Goal: Check status

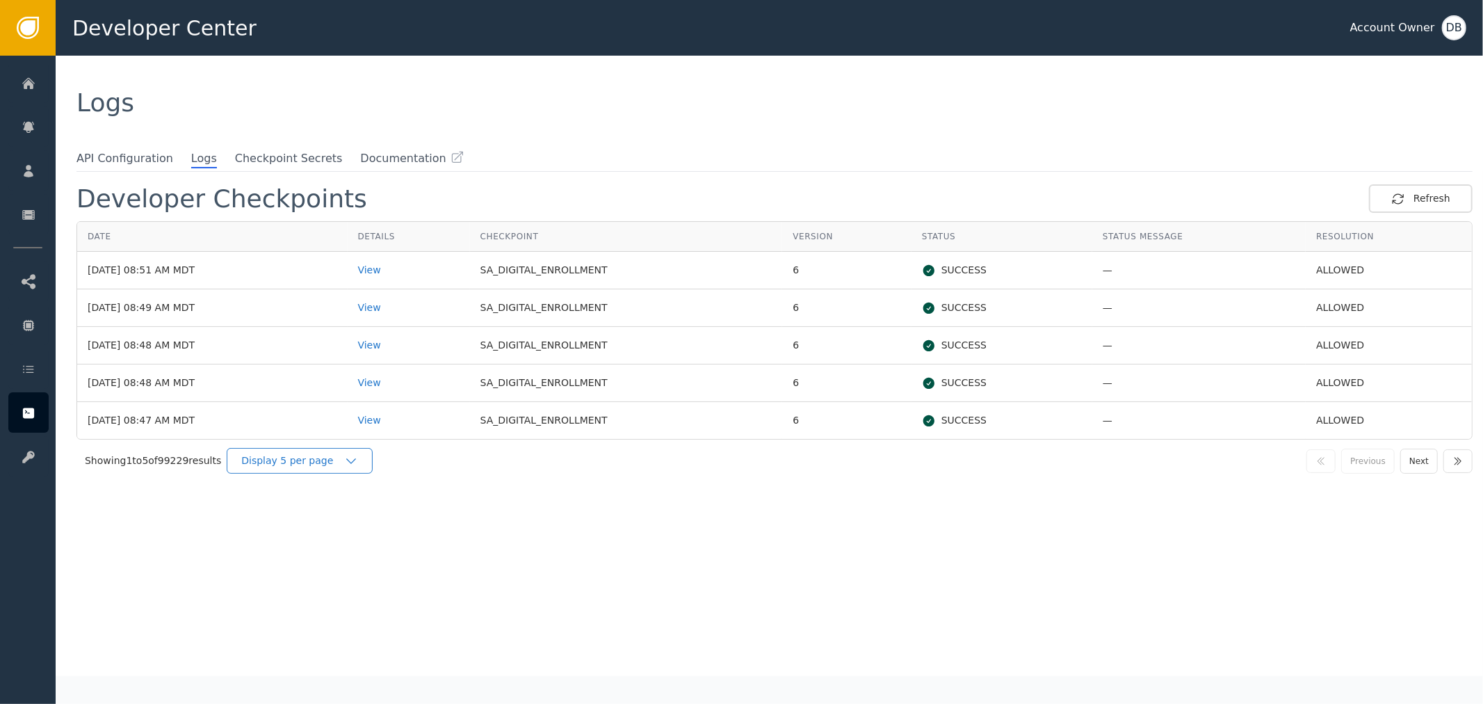
click at [304, 462] on div "Display 5 per page" at bounding box center [292, 460] width 103 height 15
click at [309, 521] on div "Display 25 per page" at bounding box center [302, 518] width 111 height 15
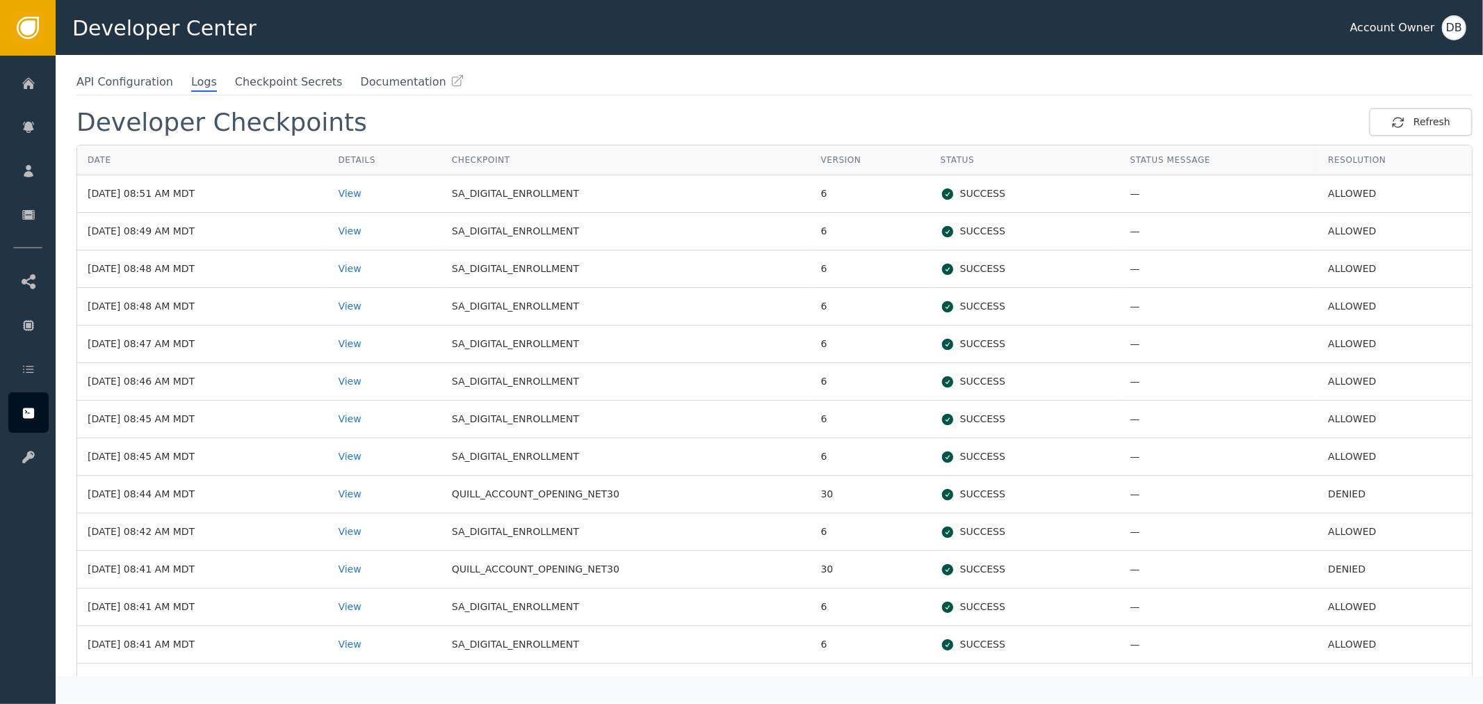
scroll to position [154, 0]
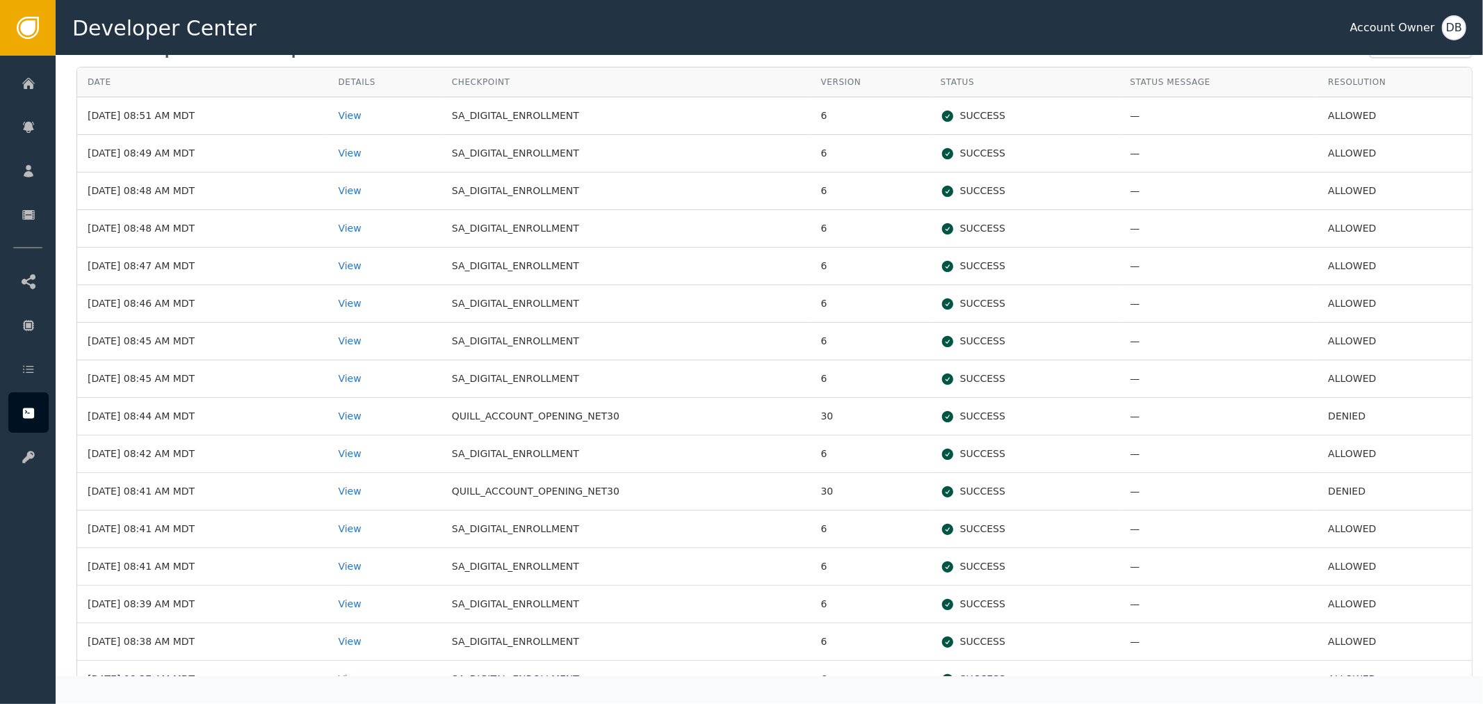
click at [293, 407] on td "[DATE] 08:44 AM MDT" at bounding box center [202, 417] width 250 height 38
drag, startPoint x: 441, startPoint y: 407, endPoint x: 1456, endPoint y: 403, distance: 1015.0
click at [1454, 402] on div "Date Details Checkpoint Version Status Status Message Resolution [DATE] 08:51 A…" at bounding box center [774, 551] width 1396 height 969
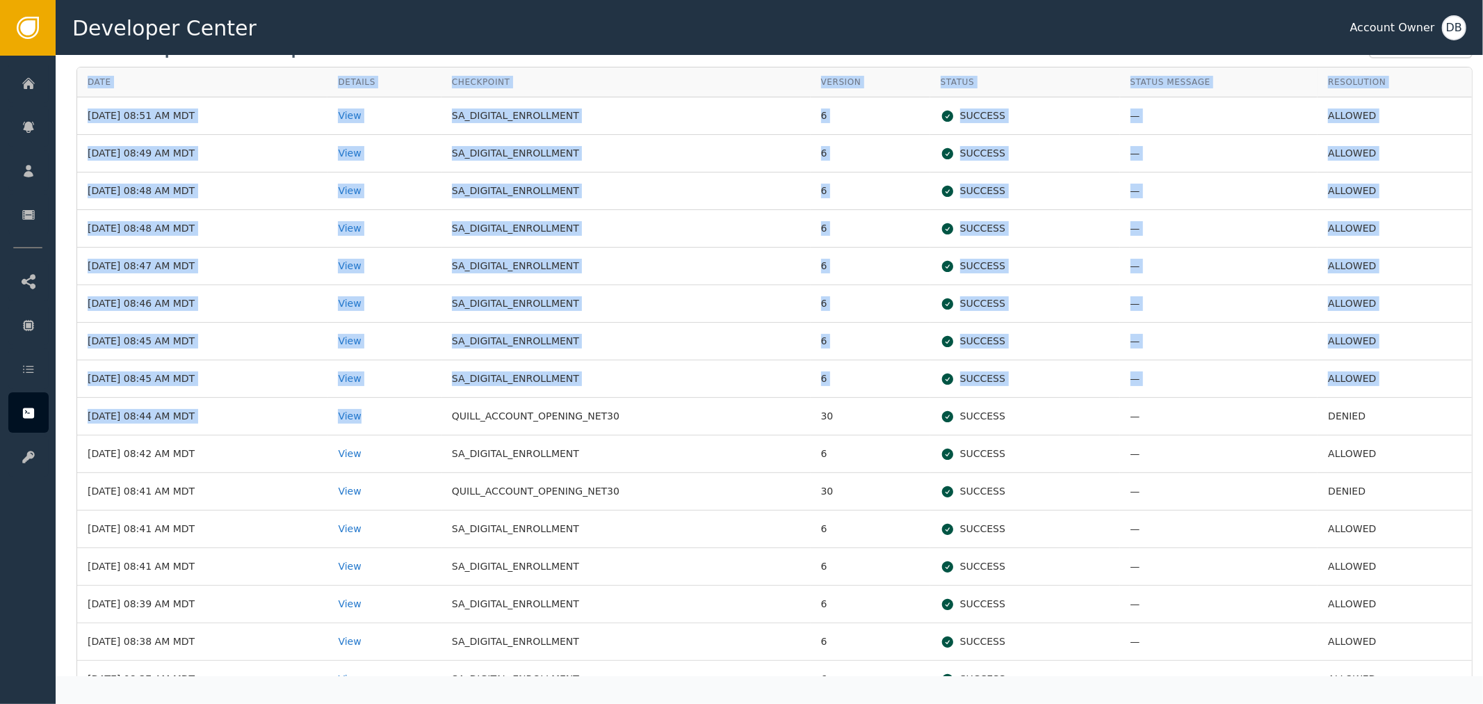
click at [1461, 426] on div "Date Details Checkpoint Version Status Status Message Resolution [DATE] 08:51 A…" at bounding box center [774, 551] width 1396 height 969
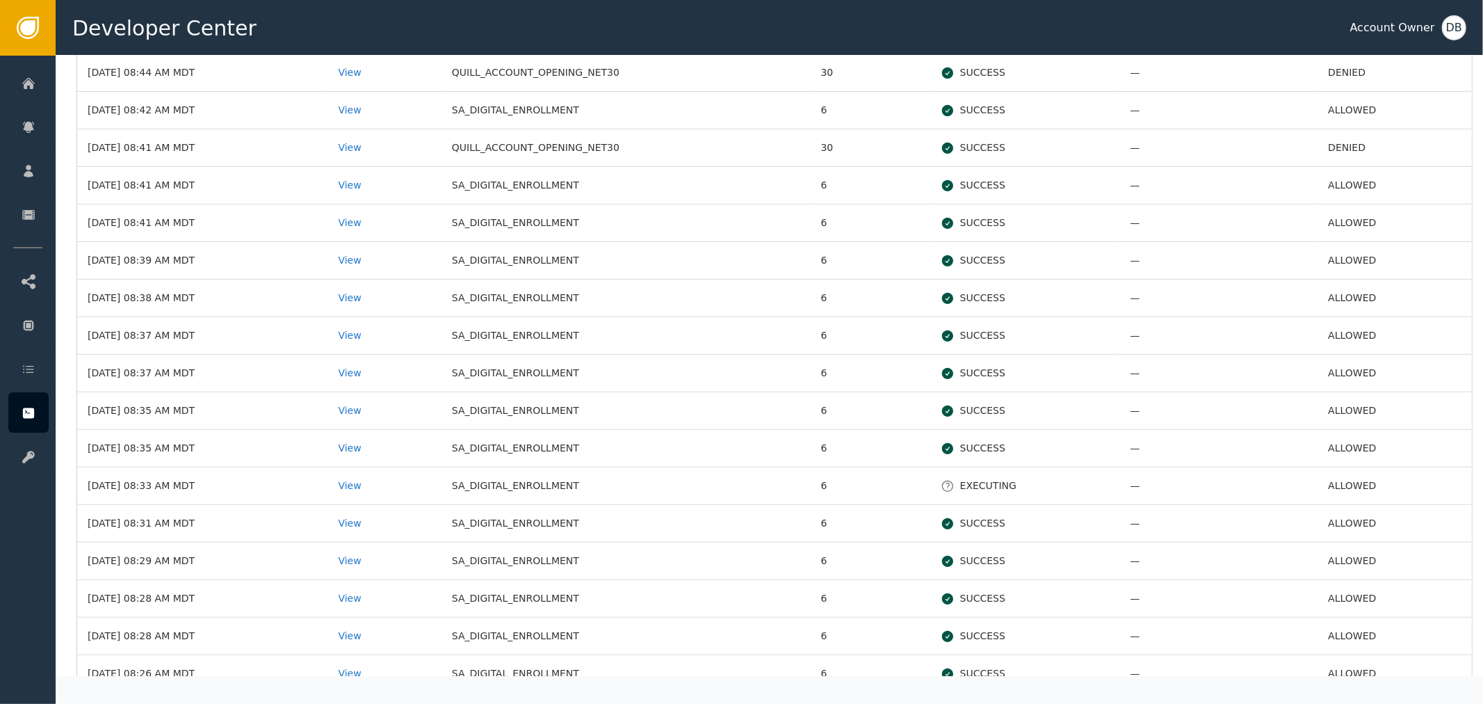
scroll to position [557, 0]
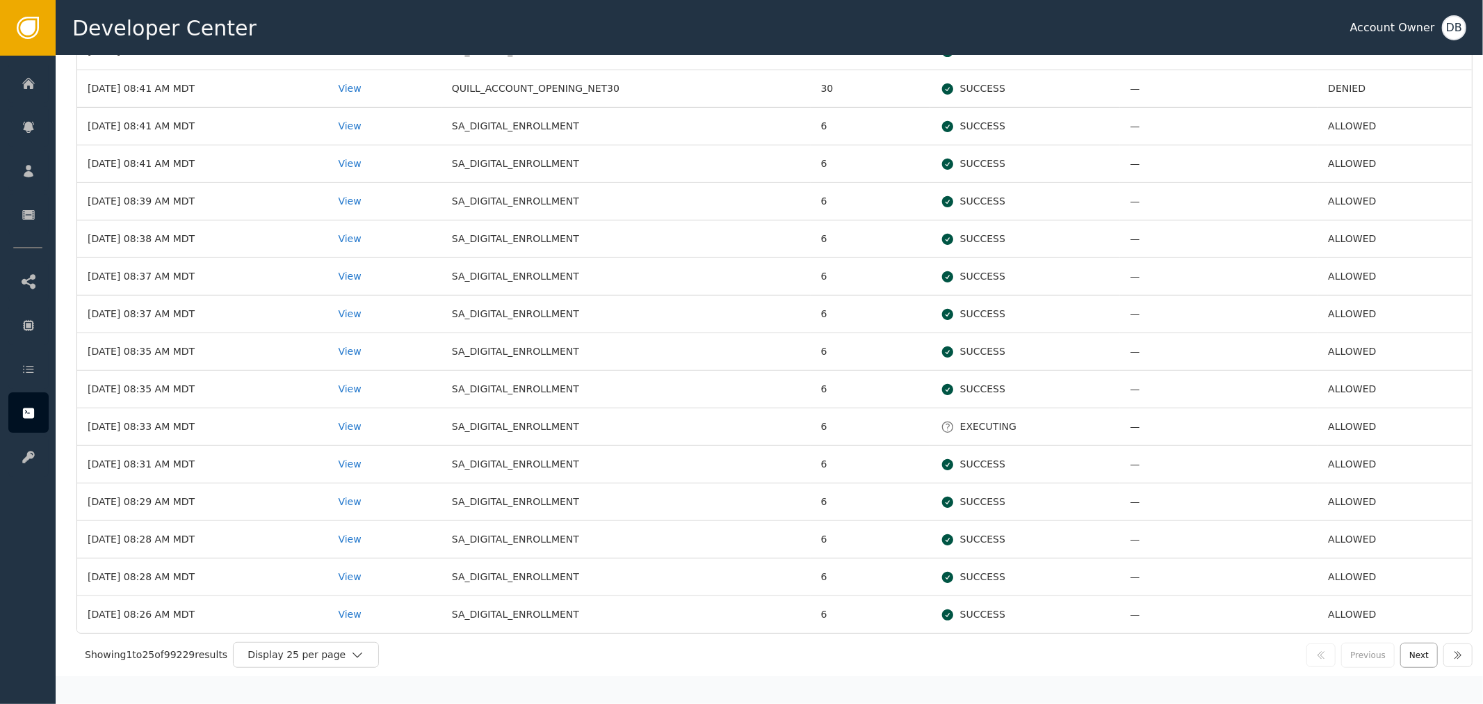
drag, startPoint x: 1406, startPoint y: 644, endPoint x: 1390, endPoint y: 561, distance: 84.3
click at [1406, 642] on button "Next" at bounding box center [1419, 654] width 38 height 25
click at [1408, 658] on button "Next" at bounding box center [1419, 654] width 38 height 25
click at [1401, 653] on button "Next" at bounding box center [1419, 654] width 38 height 25
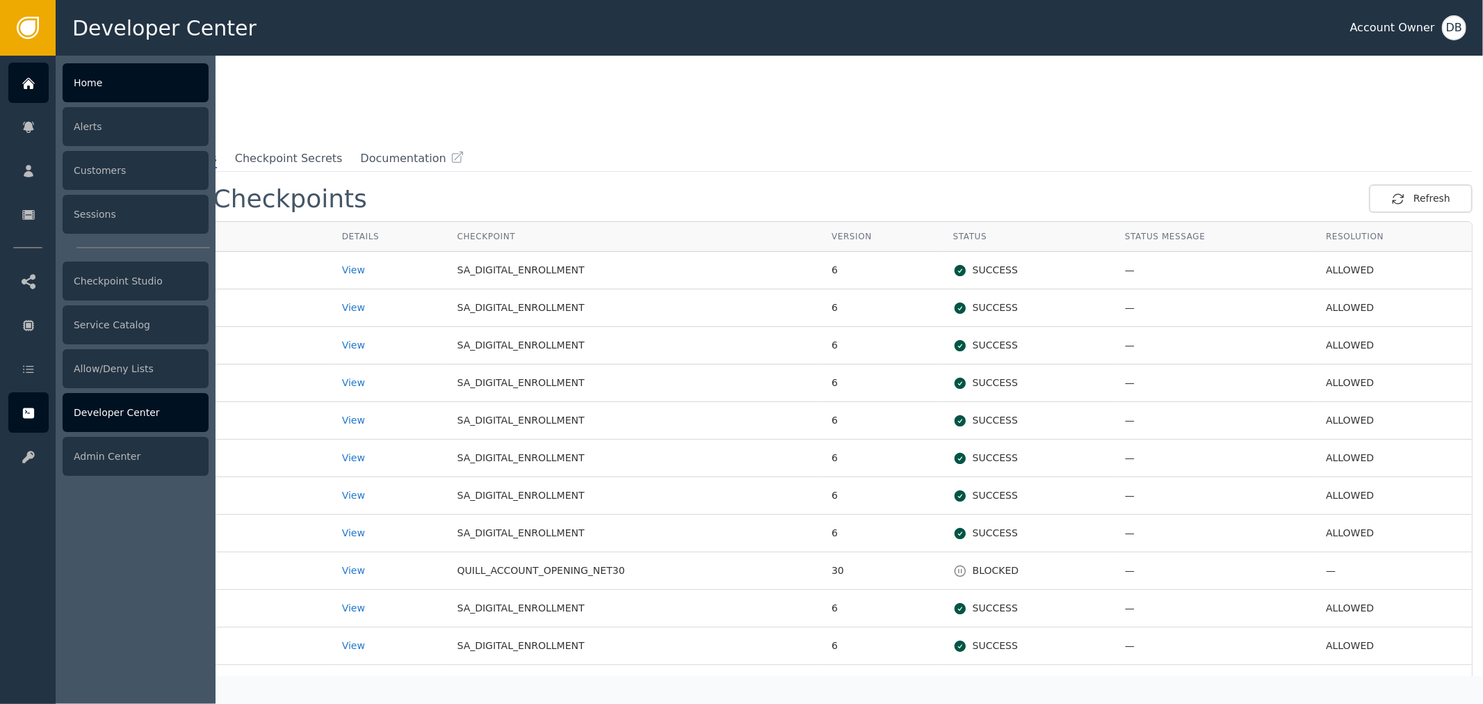
click at [22, 81] on icon at bounding box center [29, 83] width 14 height 15
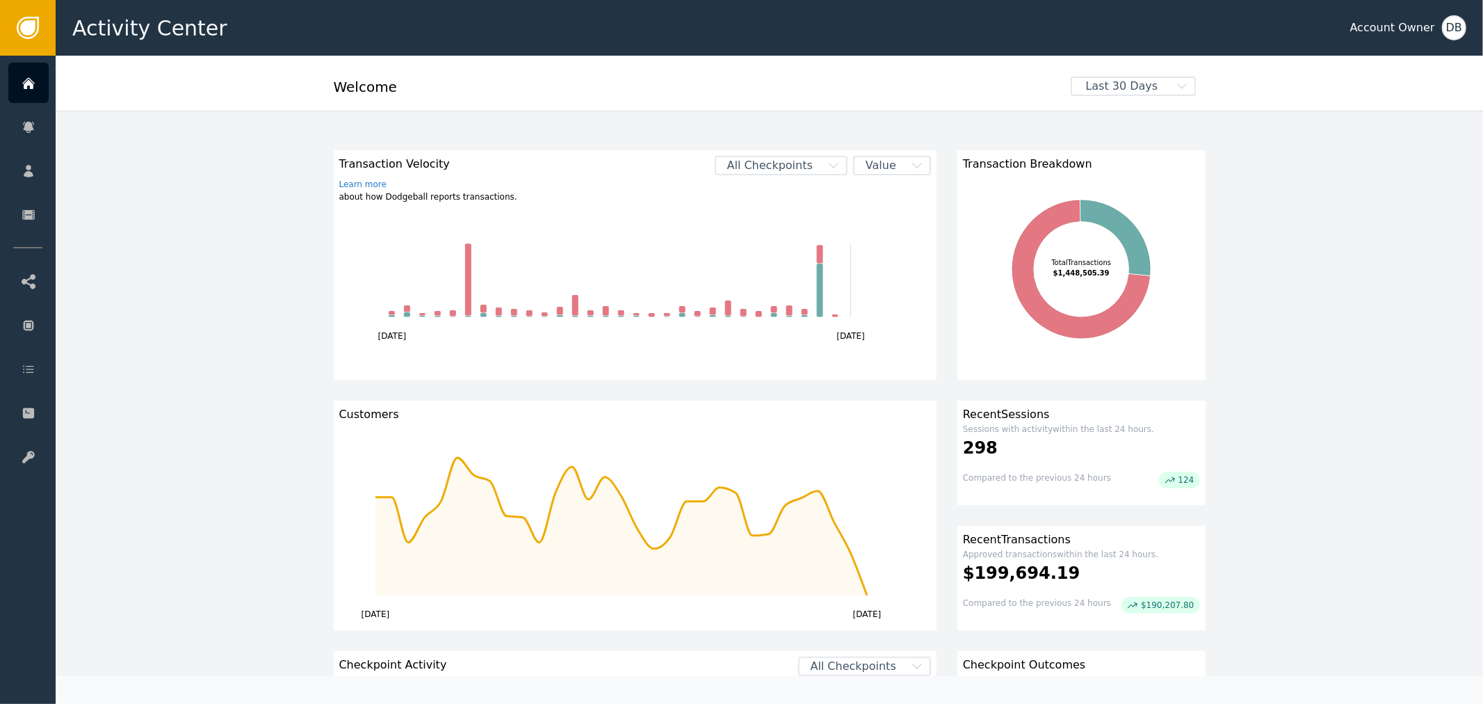
click at [799, 167] on span "All Checkpoints" at bounding box center [770, 165] width 108 height 17
click at [822, 287] on div "SA_DIGITAL_ENROLLMENT" at bounding box center [793, 299] width 108 height 26
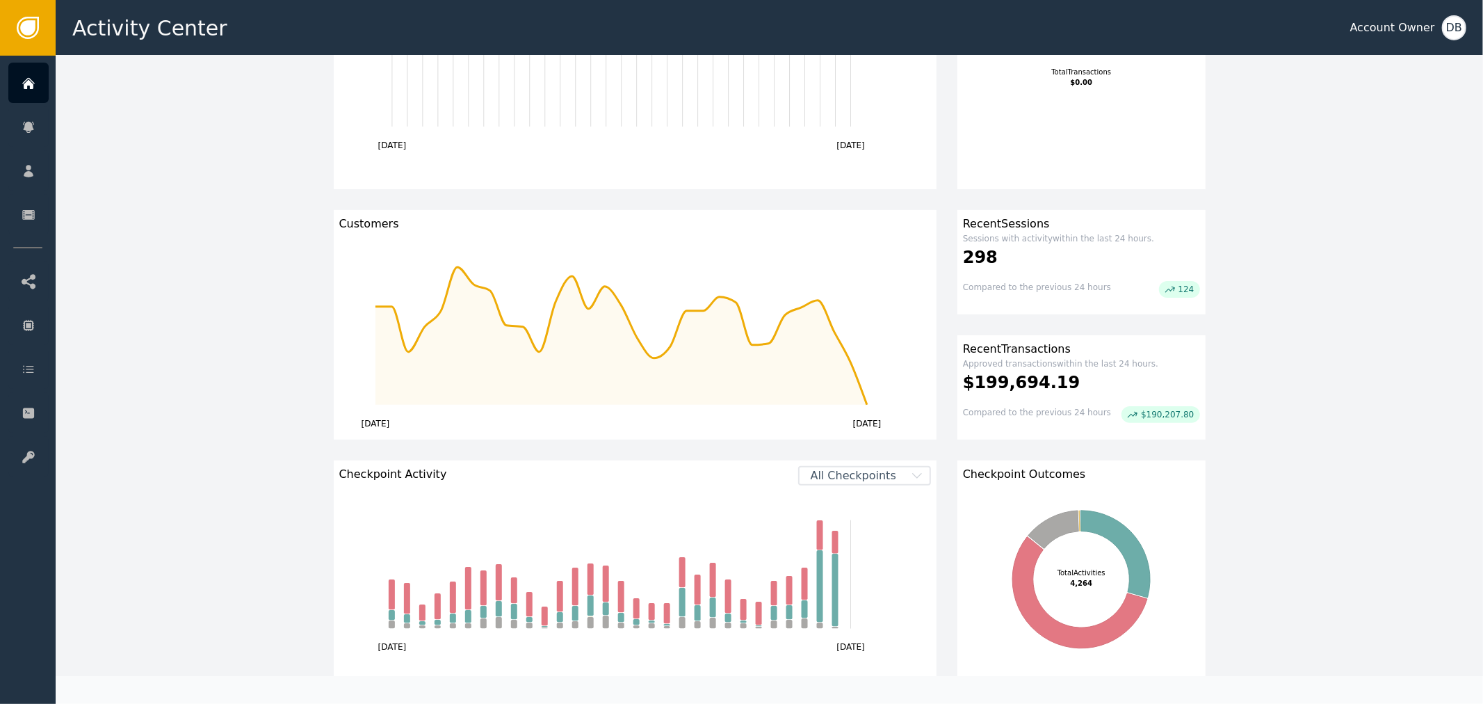
scroll to position [231, 0]
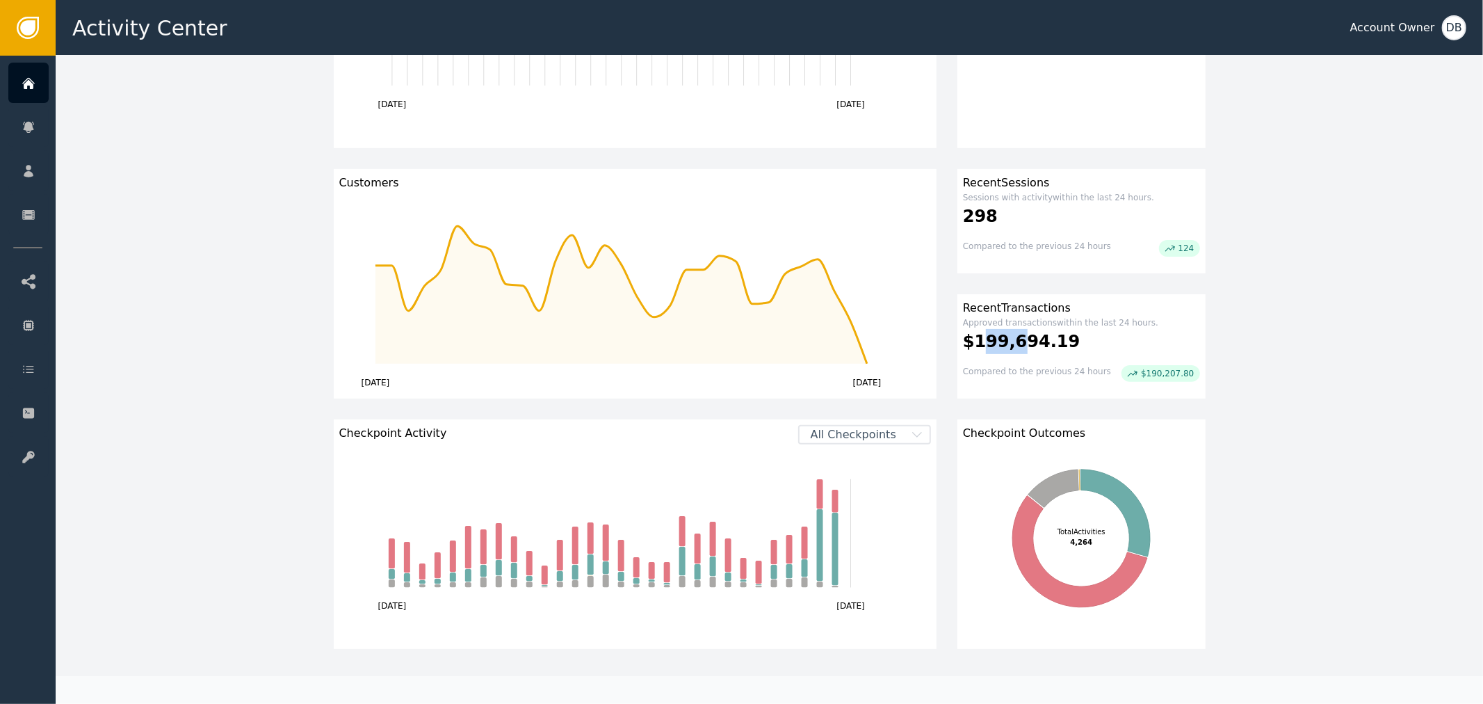
drag, startPoint x: 975, startPoint y: 337, endPoint x: 1011, endPoint y: 336, distance: 36.2
click at [1010, 336] on div "$199,694.19" at bounding box center [1081, 341] width 237 height 25
click at [838, 444] on rect at bounding box center [635, 547] width 603 height 206
click at [841, 434] on span "All Checkpoints" at bounding box center [853, 434] width 108 height 17
click at [859, 570] on div "SA_DIGITAL_ENROLLMENT" at bounding box center [876, 568] width 81 height 15
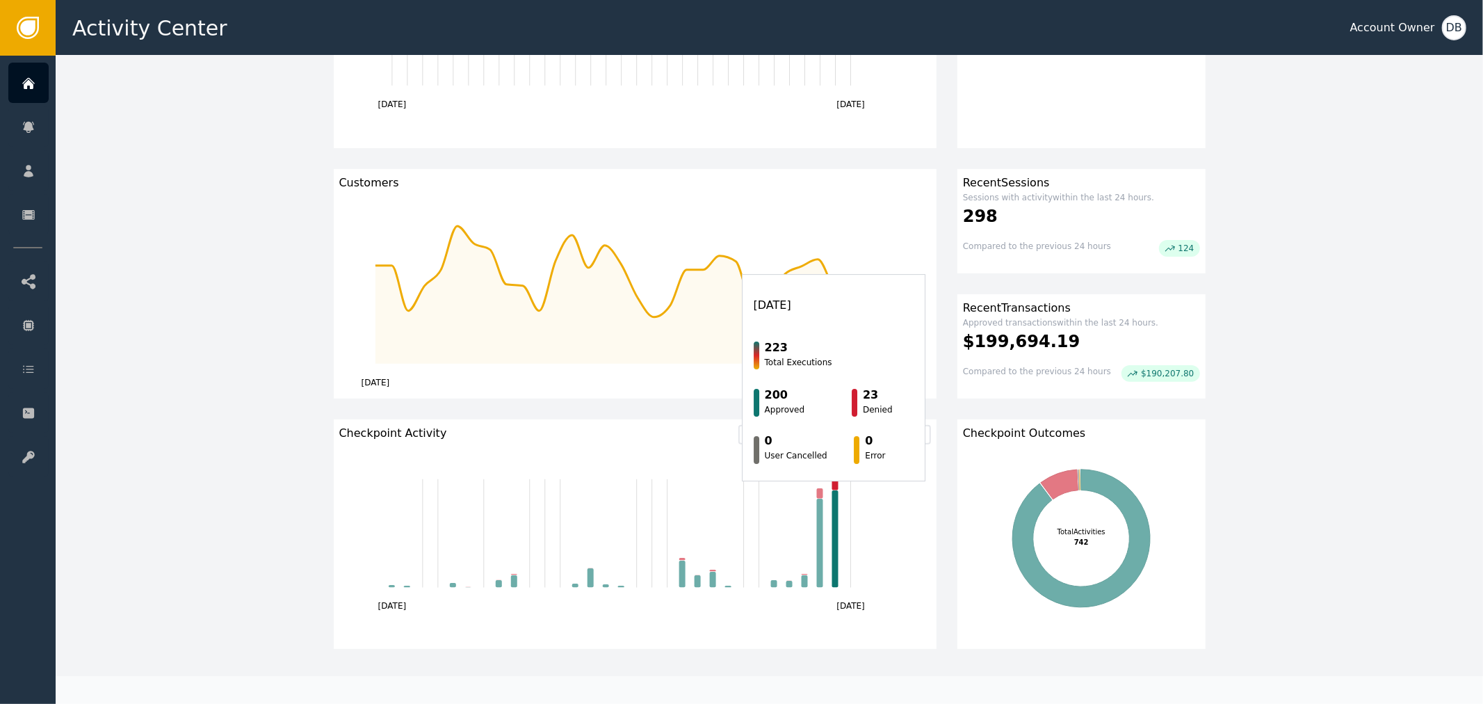
click at [832, 497] on rect "Checkpoint2025-09-12" at bounding box center [835, 538] width 6 height 97
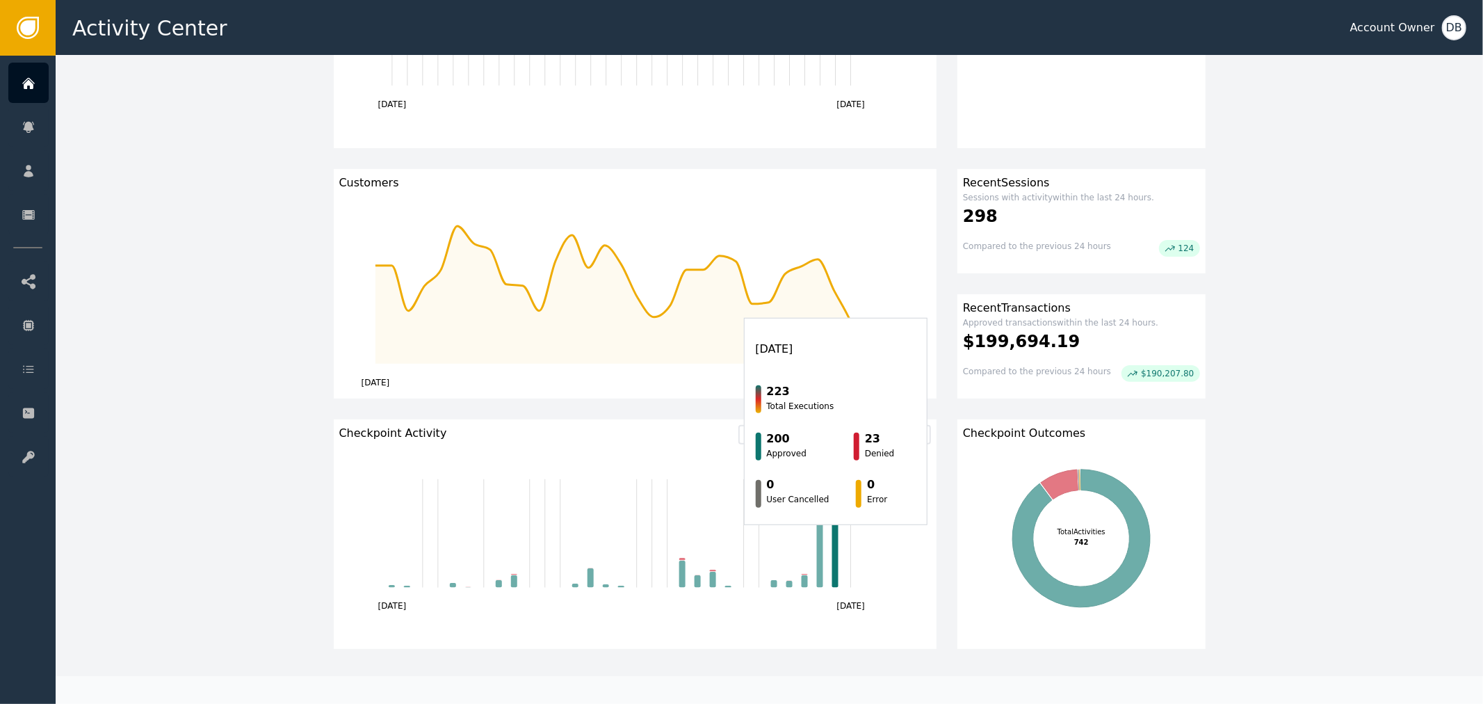
click at [832, 533] on rect "Checkpoint2025-09-12" at bounding box center [835, 538] width 6 height 97
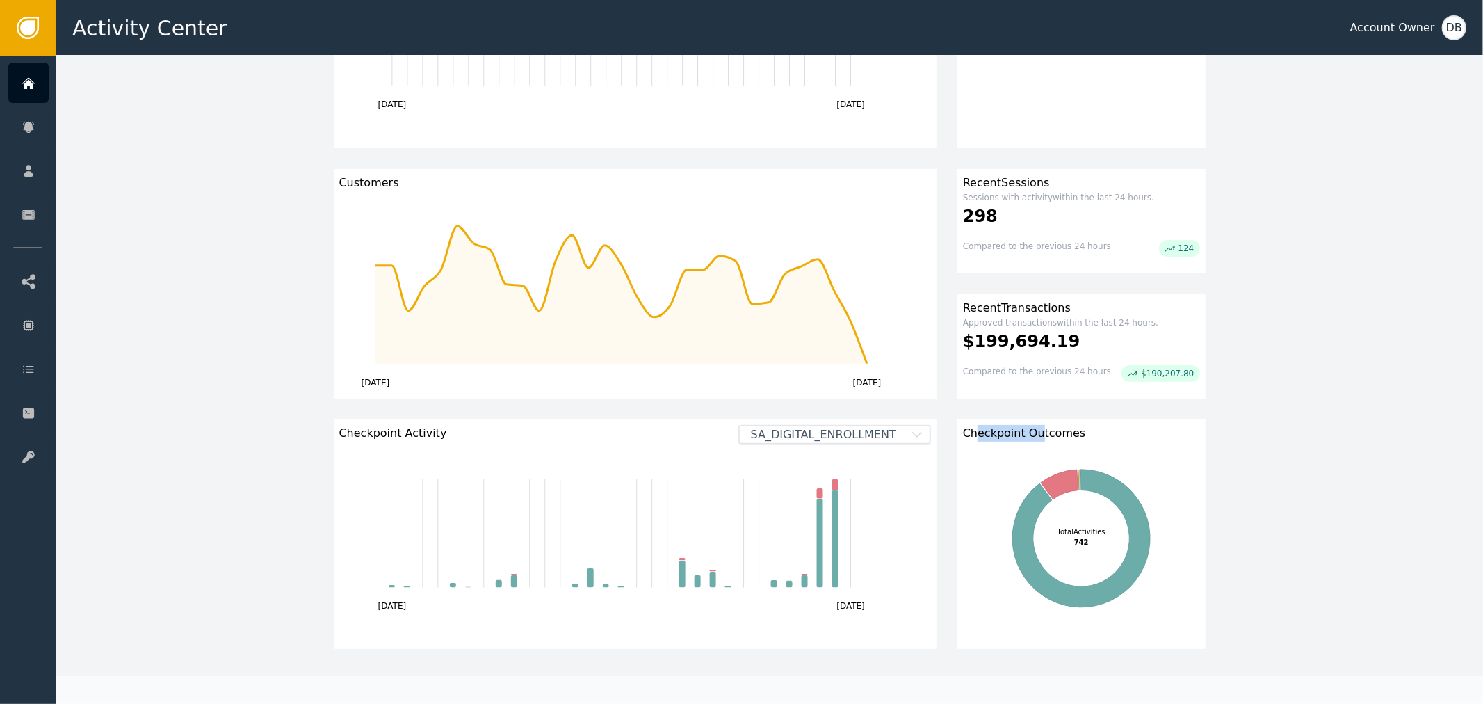
drag, startPoint x: 972, startPoint y: 432, endPoint x: 1031, endPoint y: 429, distance: 59.2
click at [1029, 429] on span "Checkpoint Outcomes" at bounding box center [1024, 433] width 122 height 17
drag, startPoint x: 998, startPoint y: 253, endPoint x: 1043, endPoint y: 240, distance: 47.1
click at [1043, 240] on div "Compared to the previous 24 hours" at bounding box center [1037, 248] width 148 height 17
click at [1048, 250] on div "Compared to the previous 24 hours" at bounding box center [1037, 248] width 148 height 17
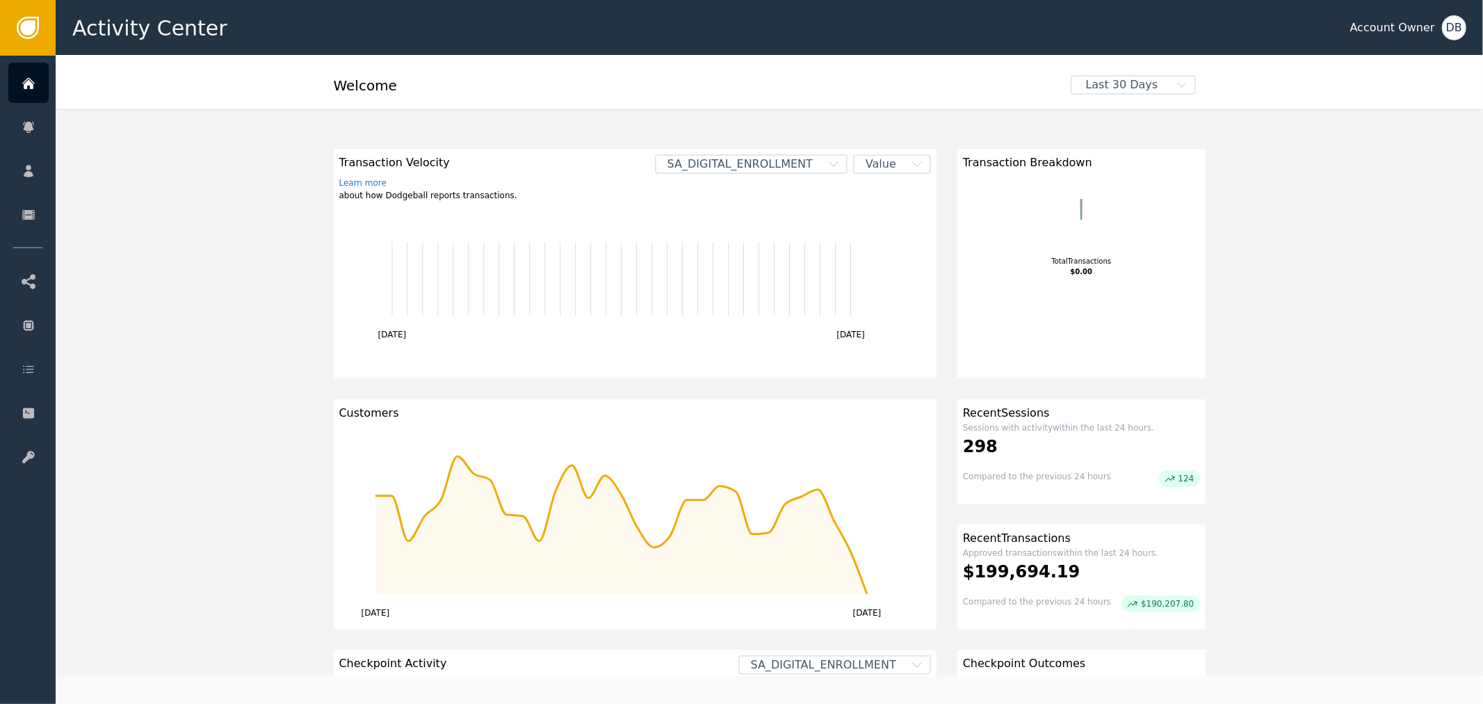
scroll to position [0, 0]
click at [1103, 83] on span "Last 30 Days" at bounding box center [1122, 86] width 100 height 17
click at [890, 164] on span "Value" at bounding box center [880, 165] width 53 height 17
click at [904, 213] on div "Volume" at bounding box center [876, 220] width 81 height 15
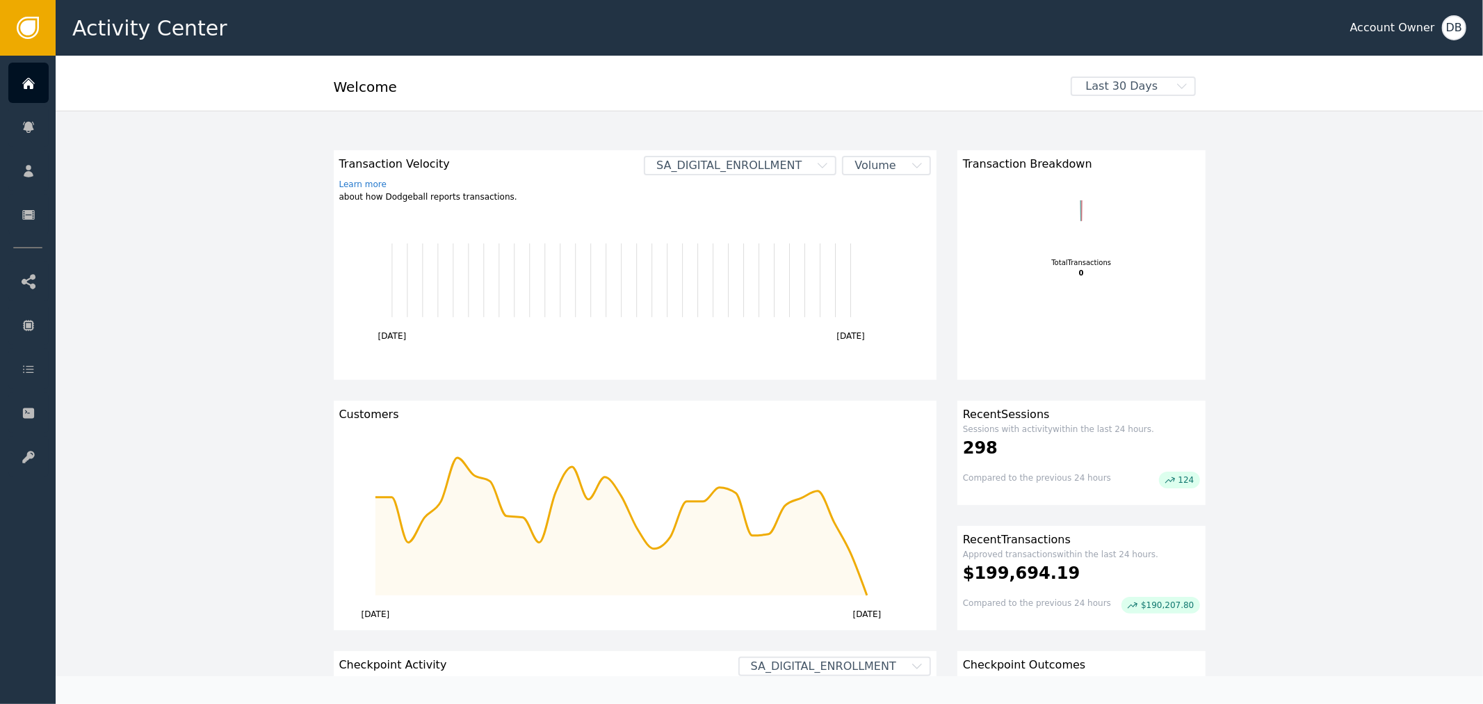
click at [900, 161] on span "Volume" at bounding box center [875, 165] width 64 height 17
click at [897, 183] on div "Value" at bounding box center [876, 194] width 108 height 26
click at [902, 156] on div "Value" at bounding box center [892, 165] width 78 height 19
drag, startPoint x: 899, startPoint y: 118, endPoint x: 774, endPoint y: 177, distance: 137.5
click at [898, 118] on div "Transaction Velocity Learn more about how Dodgeball reports transactions. SA_DI…" at bounding box center [769, 645] width 913 height 1069
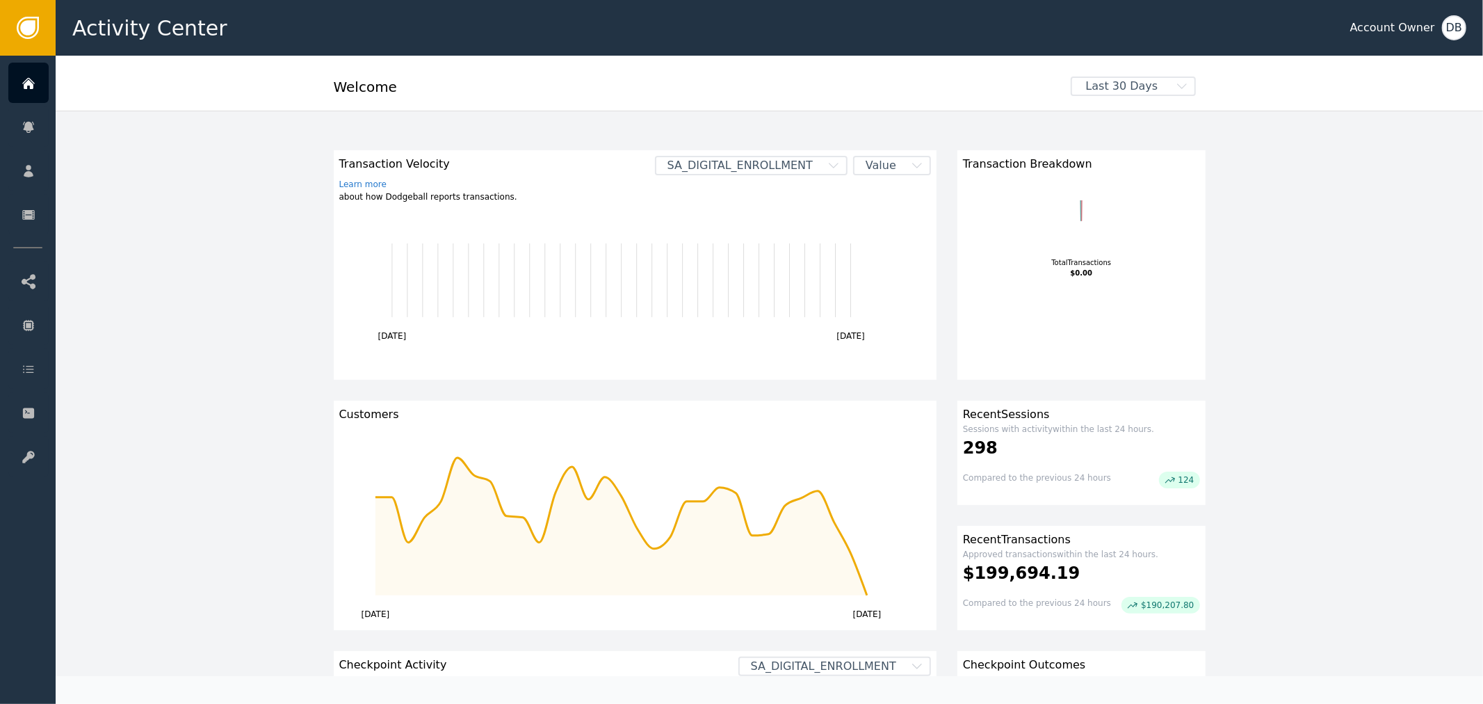
click at [772, 161] on span "SA_DIGITAL_ENROLLMENT" at bounding box center [740, 165] width 168 height 17
click at [766, 196] on div "All Checkpoints" at bounding box center [793, 193] width 81 height 15
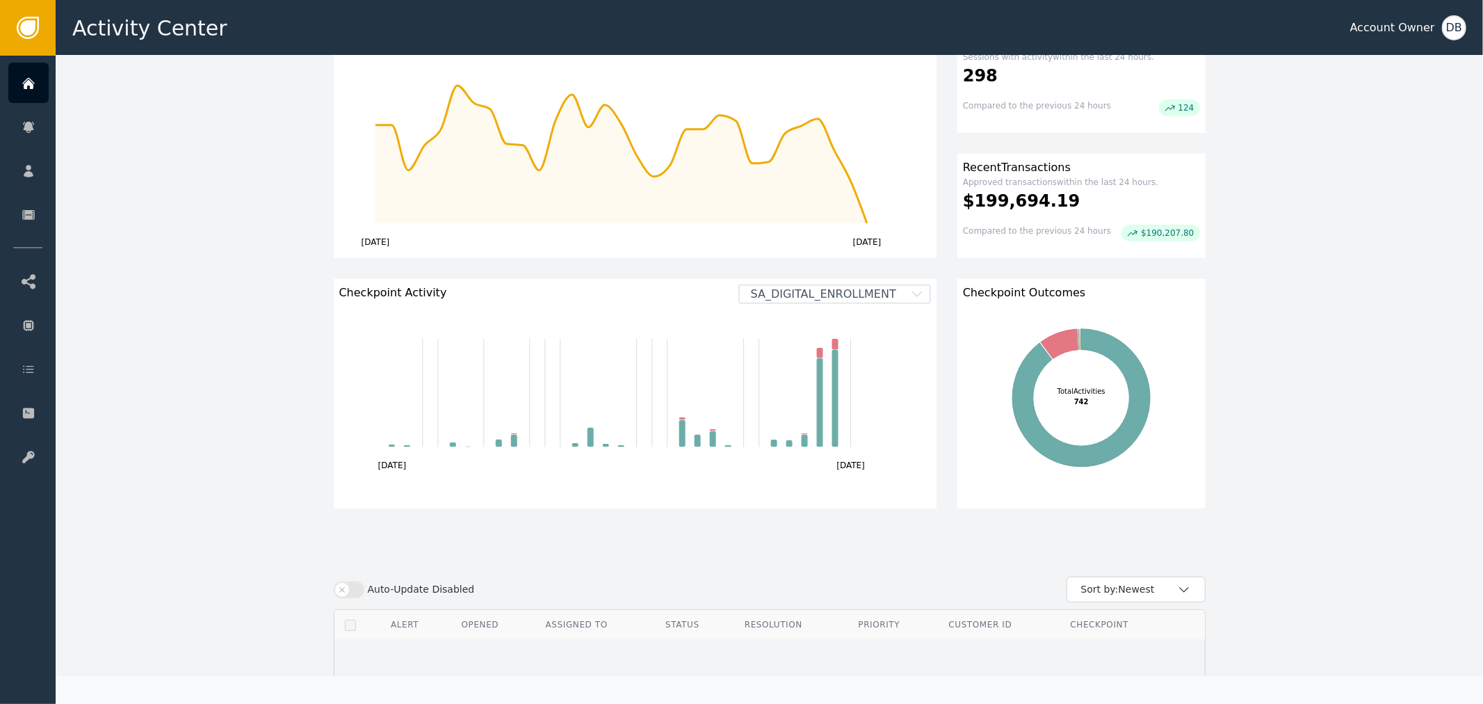
scroll to position [273, 0]
